Goal: Find specific page/section: Find specific page/section

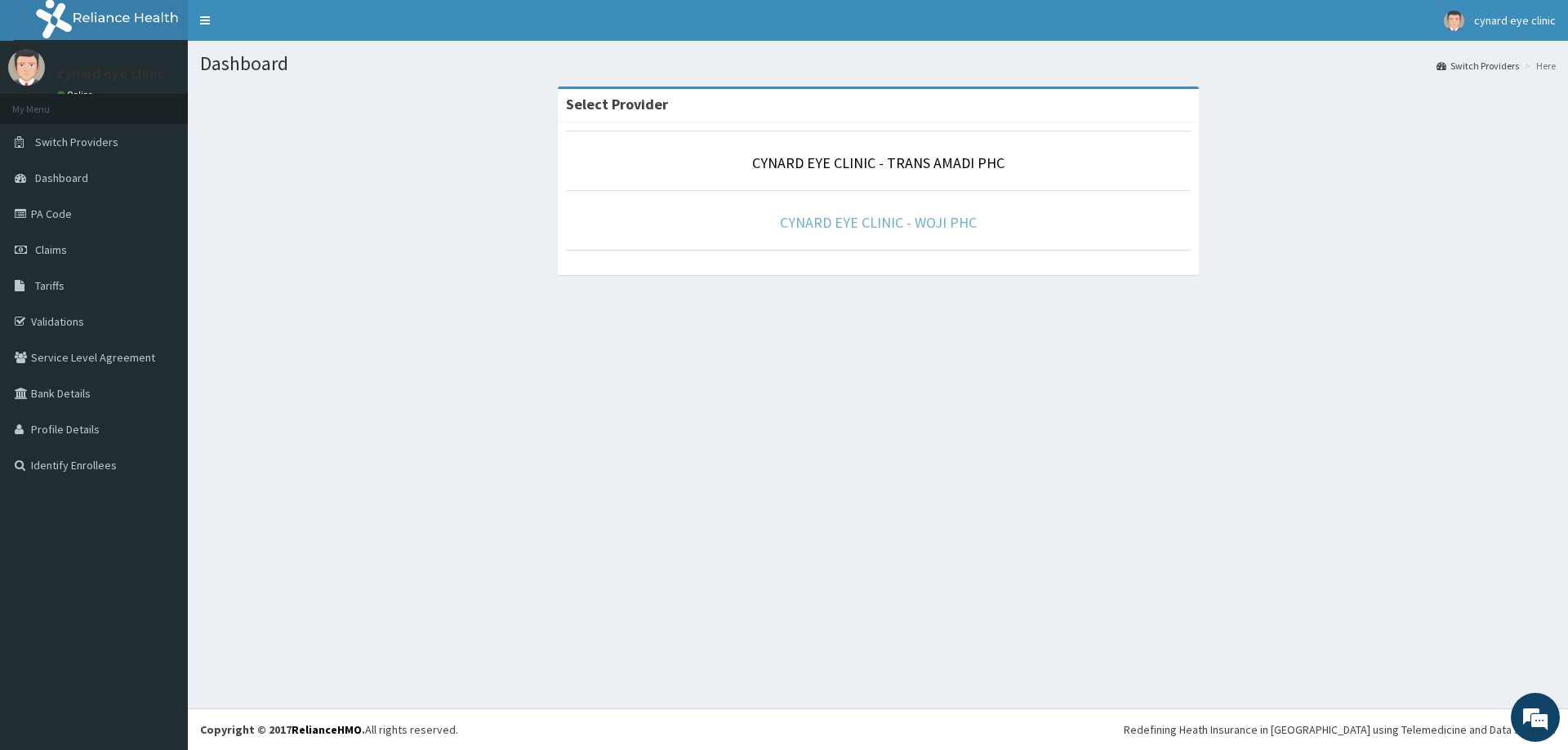
click at [897, 217] on link "CYNARD EYE CLINIC - WOJI PHC" at bounding box center [878, 223] width 197 height 19
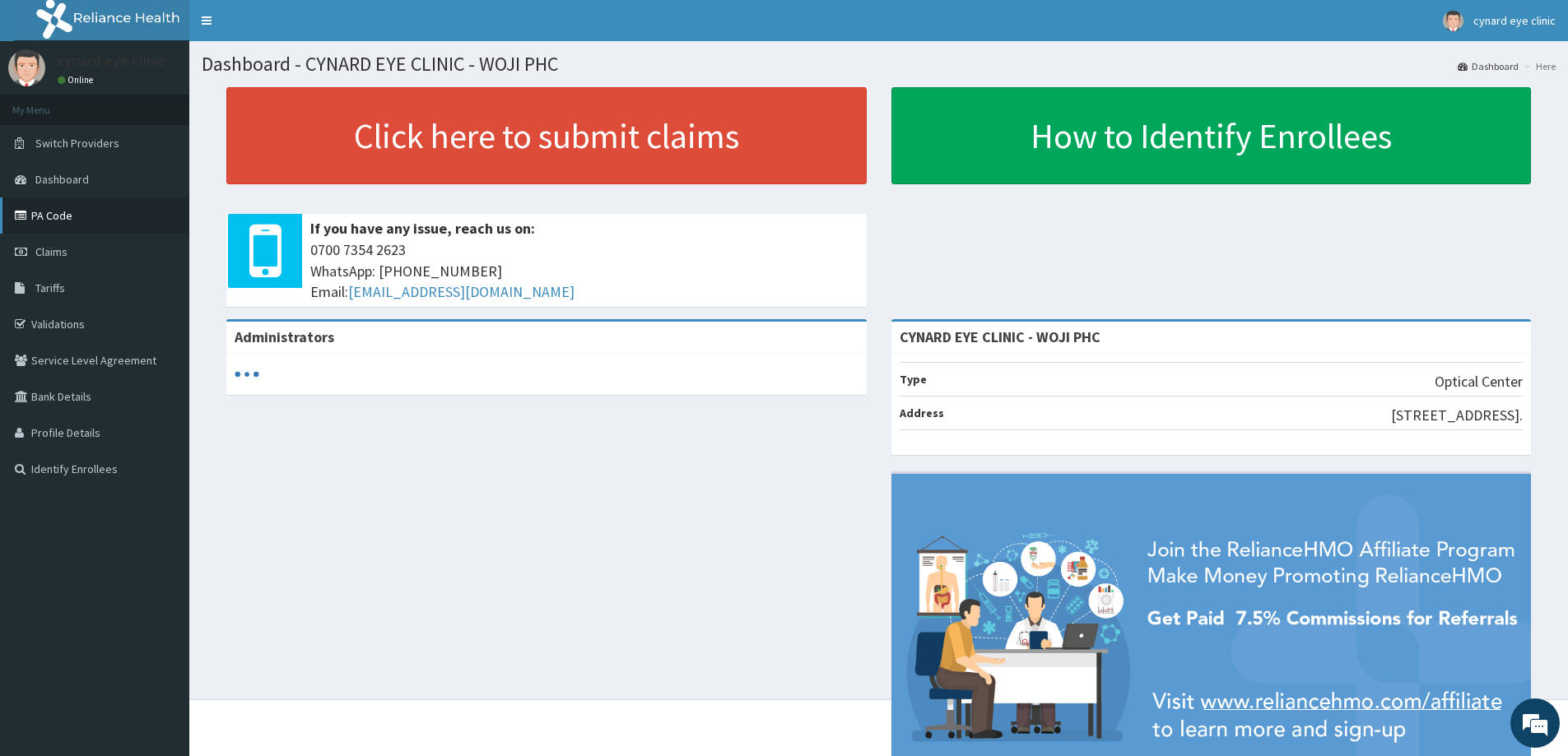
click at [55, 206] on link "PA Code" at bounding box center [94, 216] width 189 height 36
